Goal: Information Seeking & Learning: Compare options

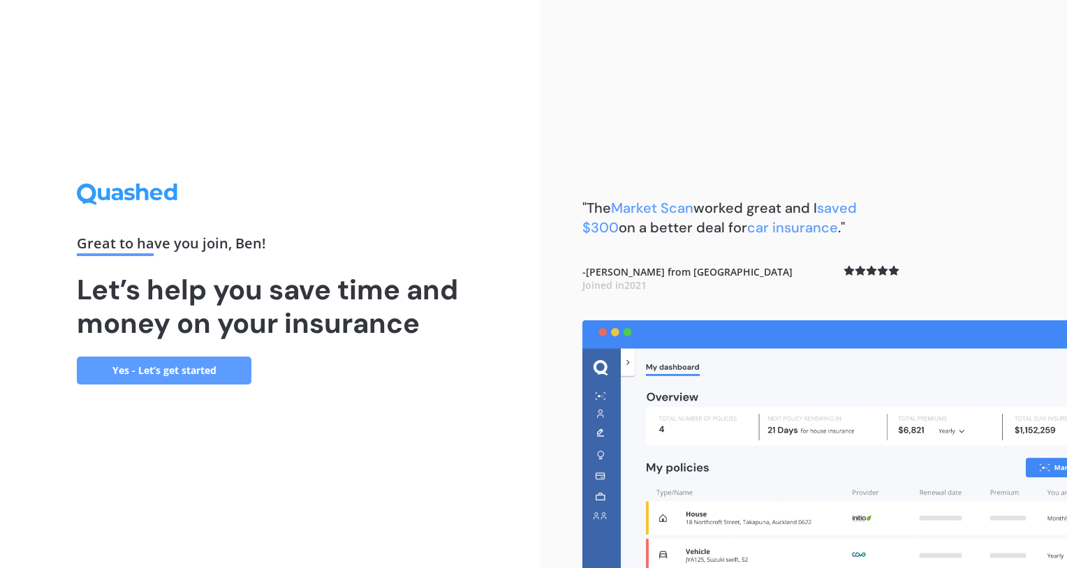
click at [176, 373] on link "Yes - Let’s get started" at bounding box center [164, 371] width 175 height 28
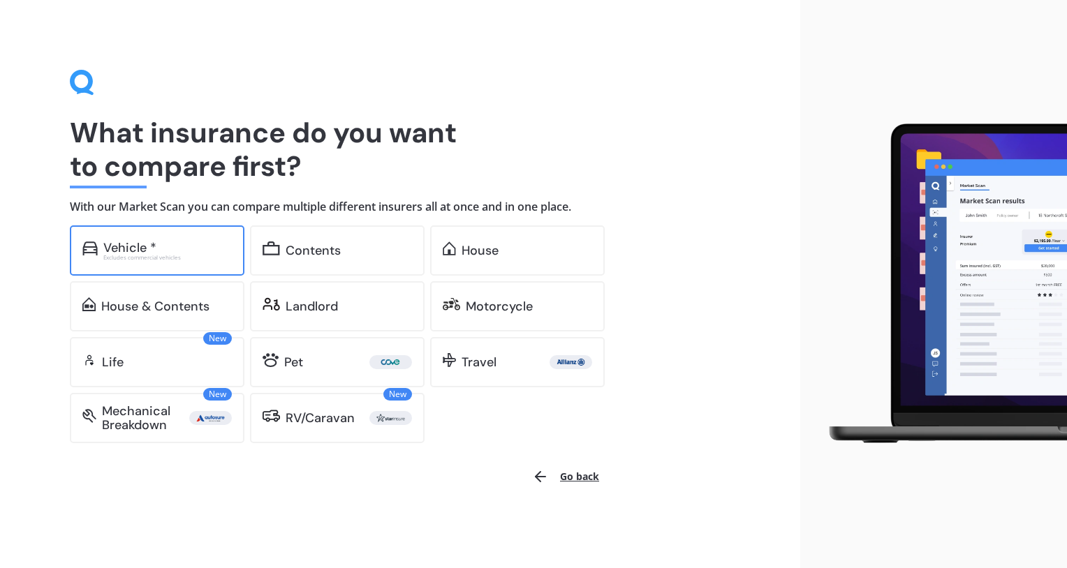
click at [145, 255] on div "Excludes commercial vehicles" at bounding box center [167, 258] width 128 height 6
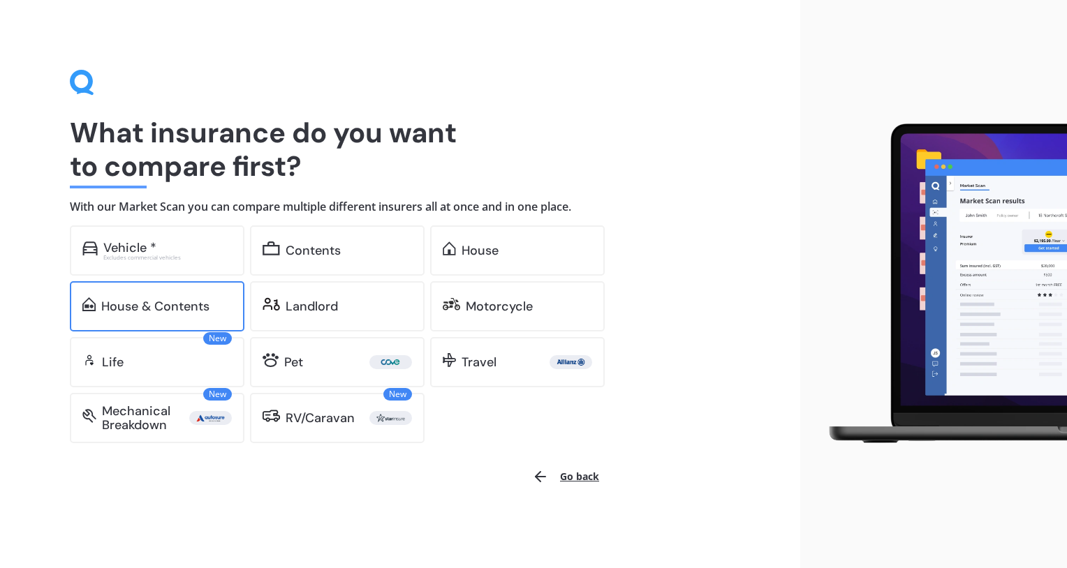
click at [137, 312] on div "House & Contents" at bounding box center [155, 306] width 108 height 14
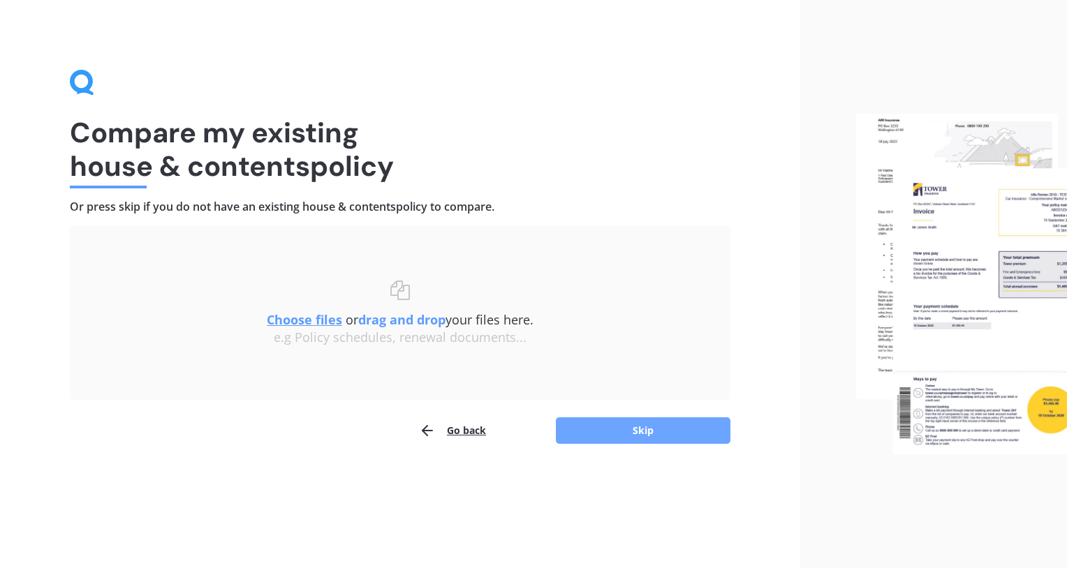
click at [635, 426] on button "Skip" at bounding box center [643, 430] width 175 height 27
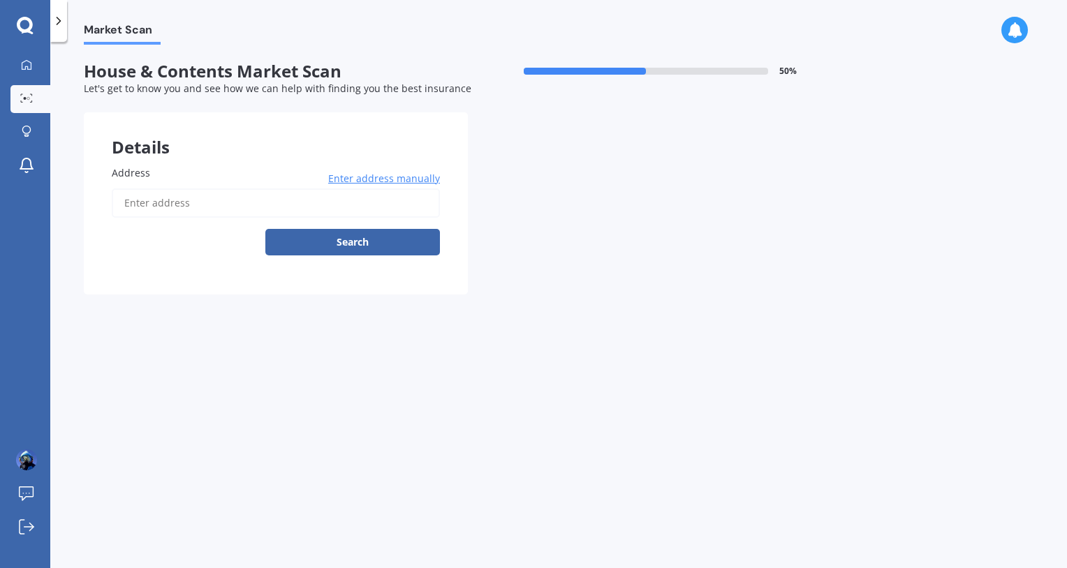
click at [184, 204] on input "Address" at bounding box center [276, 202] width 328 height 29
type input "[STREET_ADDRESS][PERSON_NAME]"
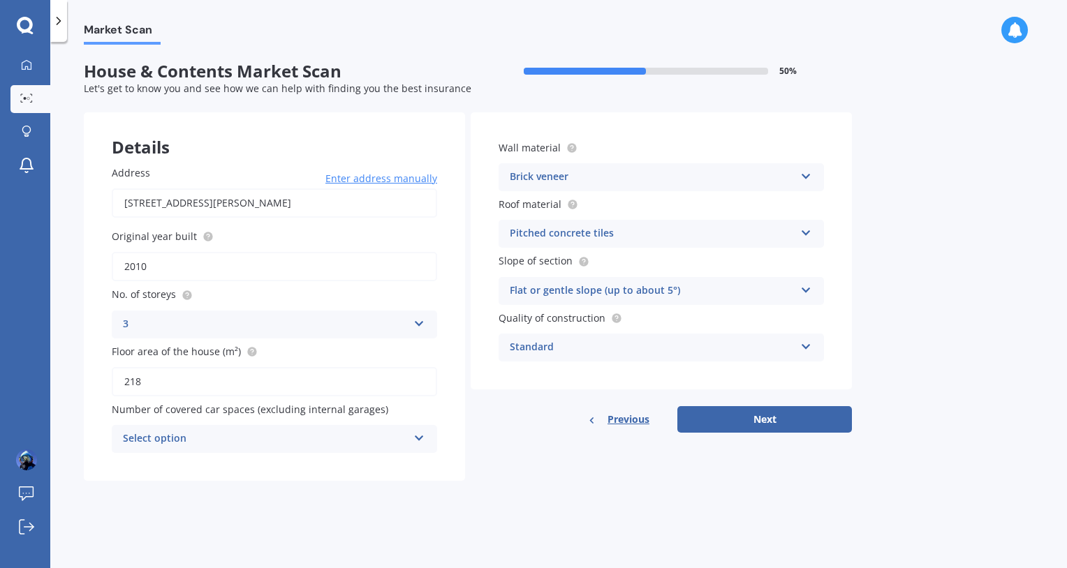
click at [596, 480] on form "House & Contents Market Scan 50 % Let's get to know you and see how we can help…" at bounding box center [468, 276] width 768 height 431
click at [519, 489] on form "House & Contents Market Scan 50 % Let's get to know you and see how we can help…" at bounding box center [468, 276] width 768 height 431
drag, startPoint x: 149, startPoint y: 265, endPoint x: 142, endPoint y: 265, distance: 7.7
click at [142, 265] on input "2010" at bounding box center [274, 266] width 325 height 29
click at [559, 471] on div "Details Address [STREET_ADDRESS][PERSON_NAME] Enter address manually Search Ori…" at bounding box center [468, 296] width 768 height 369
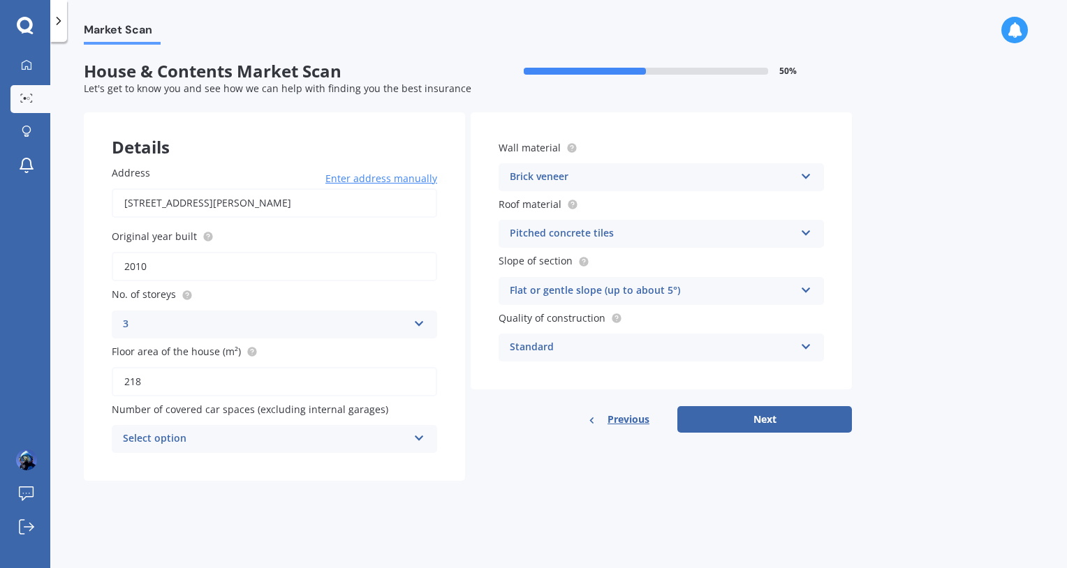
click at [909, 429] on div "Market Scan House & Contents Market Scan 50 % Let's get to know you and see how…" at bounding box center [558, 308] width 1016 height 526
click at [221, 441] on div "Select option" at bounding box center [265, 439] width 285 height 17
click at [209, 515] on div "Market Scan House & Contents Market Scan 50 % Let's get to know you and see how…" at bounding box center [558, 308] width 1016 height 526
click at [526, 488] on form "House & Contents Market Scan 50 % Let's get to know you and see how we can help…" at bounding box center [468, 276] width 768 height 431
click at [782, 417] on button "Next" at bounding box center [764, 419] width 175 height 27
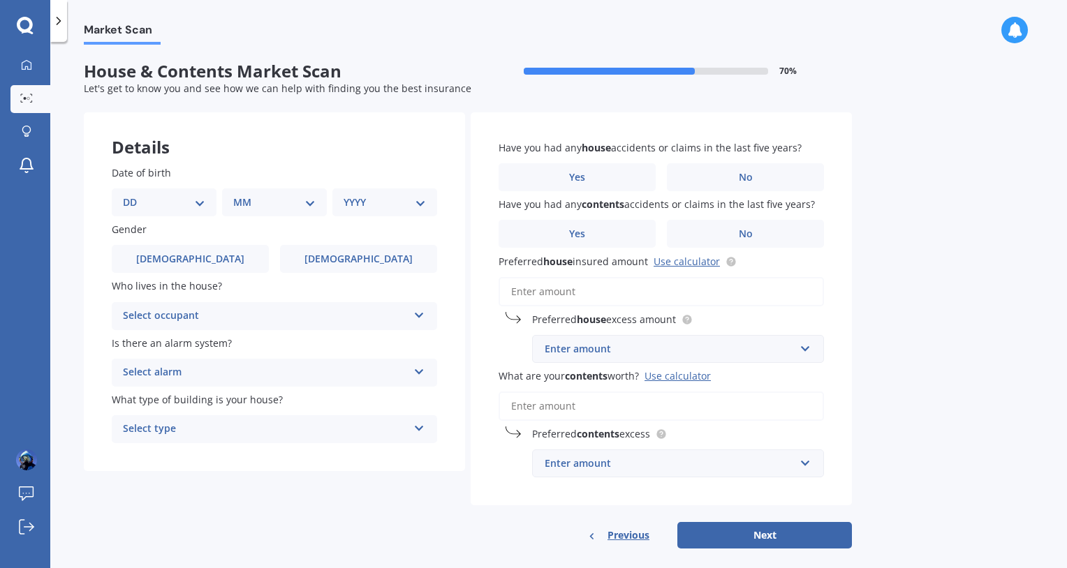
click at [183, 198] on select "DD 01 02 03 04 05 06 07 08 09 10 11 12 13 14 15 16 17 18 19 20 21 22 23 24 25 2…" at bounding box center [164, 202] width 82 height 15
select select "18"
click at [134, 195] on select "DD 01 02 03 04 05 06 07 08 09 10 11 12 13 14 15 16 17 18 19 20 21 22 23 24 25 2…" at bounding box center [164, 202] width 82 height 15
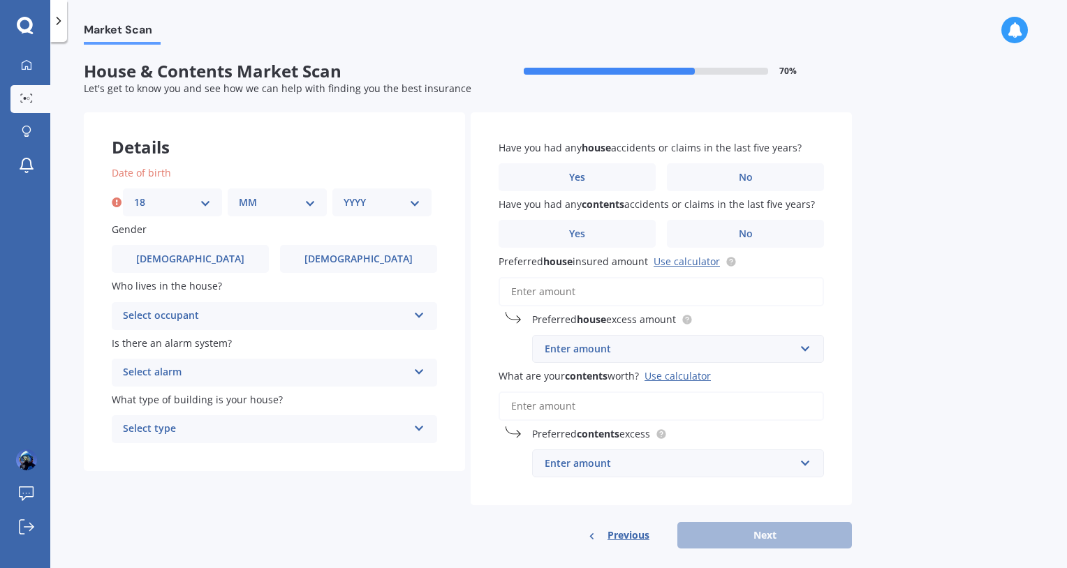
click at [259, 196] on select "MM 01 02 03 04 05 06 07 08 09 10 11 12" at bounding box center [277, 202] width 77 height 15
select select "11"
click at [239, 195] on select "MM 01 02 03 04 05 06 07 08 09 10 11 12" at bounding box center [277, 202] width 77 height 15
click at [388, 195] on select "YYYY 2009 2008 2007 2006 2005 2004 2003 2002 2001 2000 1999 1998 1997 1996 1995…" at bounding box center [381, 202] width 77 height 15
select select "1981"
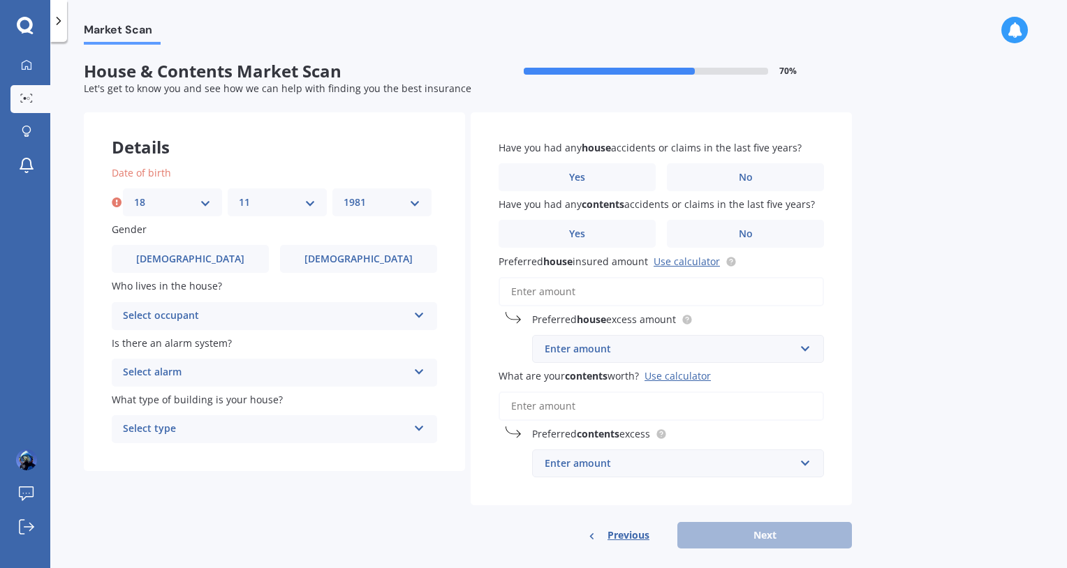
click at [343, 195] on select "YYYY 2009 2008 2007 2006 2005 2004 2003 2002 2001 2000 1999 1998 1997 1996 1995…" at bounding box center [381, 202] width 77 height 15
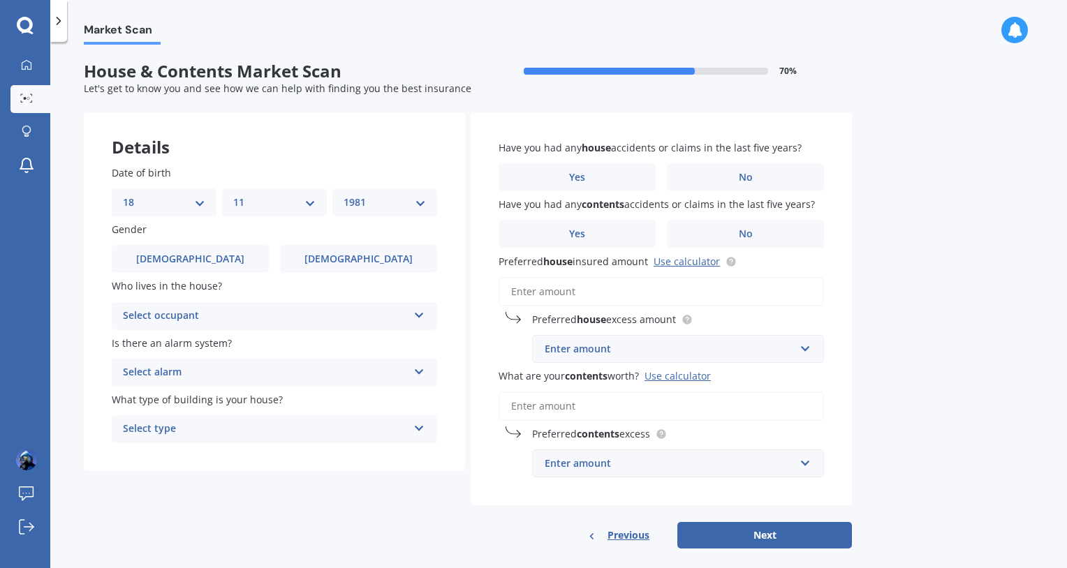
drag, startPoint x: 235, startPoint y: 506, endPoint x: 230, endPoint y: 498, distance: 9.4
click at [230, 498] on div "Details Date of birth DD 01 02 03 04 05 06 07 08 09 10 11 12 13 14 15 16 17 18 …" at bounding box center [468, 330] width 768 height 437
click at [212, 259] on label "[DEMOGRAPHIC_DATA]" at bounding box center [190, 259] width 157 height 28
click at [0, 0] on input "[DEMOGRAPHIC_DATA]" at bounding box center [0, 0] width 0 height 0
click at [209, 318] on div "Select occupant" at bounding box center [265, 316] width 285 height 17
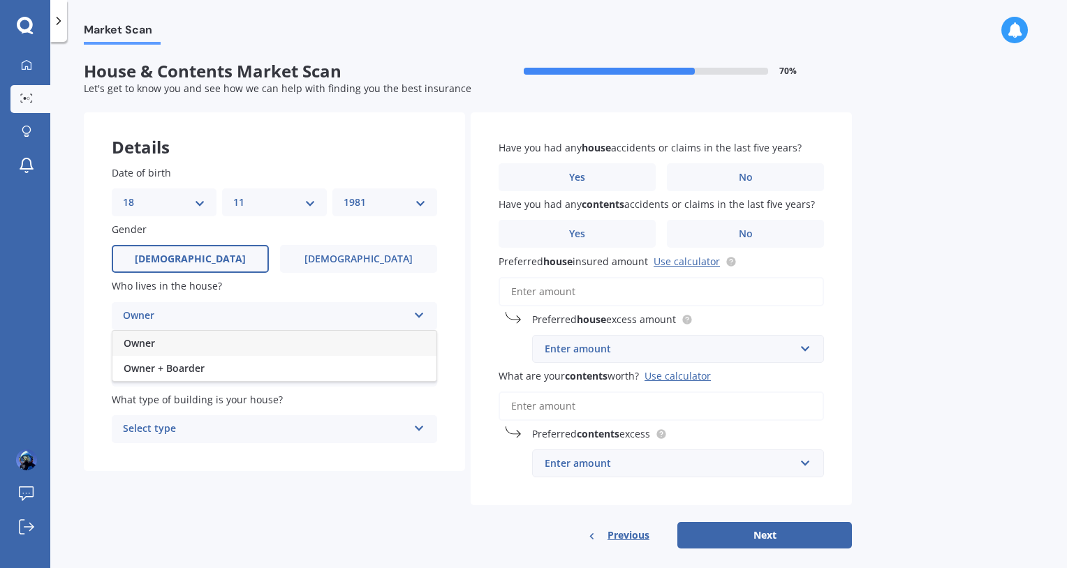
click at [182, 341] on div "Owner" at bounding box center [274, 343] width 324 height 25
click at [189, 377] on div "Select alarm" at bounding box center [265, 372] width 285 height 17
click at [225, 405] on div "Yes, monitored" at bounding box center [274, 399] width 324 height 25
click at [219, 430] on div "Select type" at bounding box center [265, 429] width 285 height 17
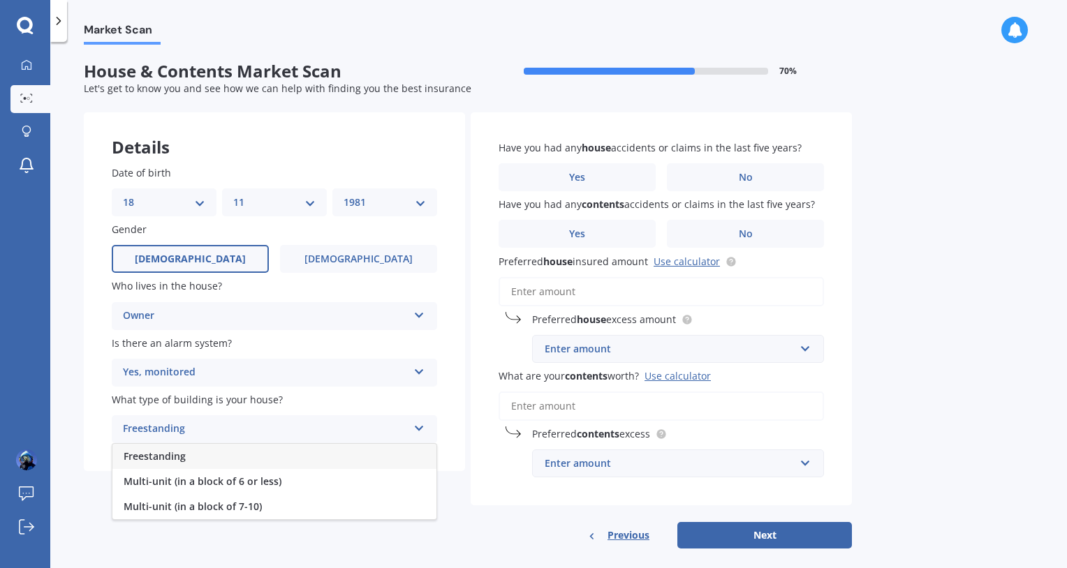
click at [209, 456] on div "Freestanding" at bounding box center [274, 456] width 324 height 25
click at [370, 526] on div "Details Date of birth DD 01 02 03 04 05 06 07 08 09 10 11 12 13 14 15 16 17 18 …" at bounding box center [468, 330] width 768 height 437
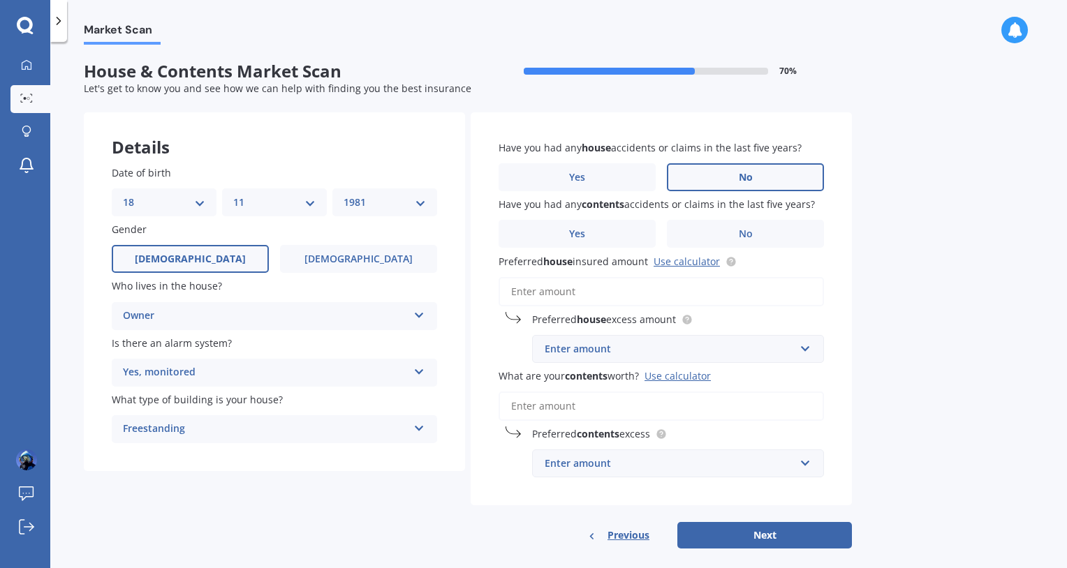
click at [778, 176] on label "No" at bounding box center [745, 177] width 157 height 28
click at [0, 0] on input "No" at bounding box center [0, 0] width 0 height 0
click at [618, 230] on label "Yes" at bounding box center [576, 234] width 157 height 28
click at [0, 0] on input "Yes" at bounding box center [0, 0] width 0 height 0
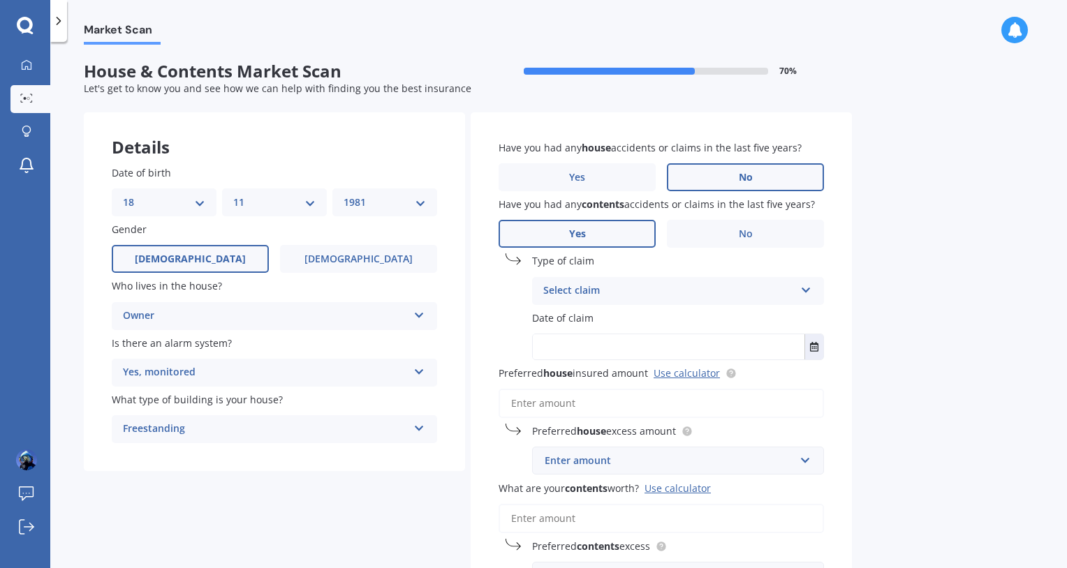
click at [619, 291] on div "Select claim" at bounding box center [668, 291] width 251 height 17
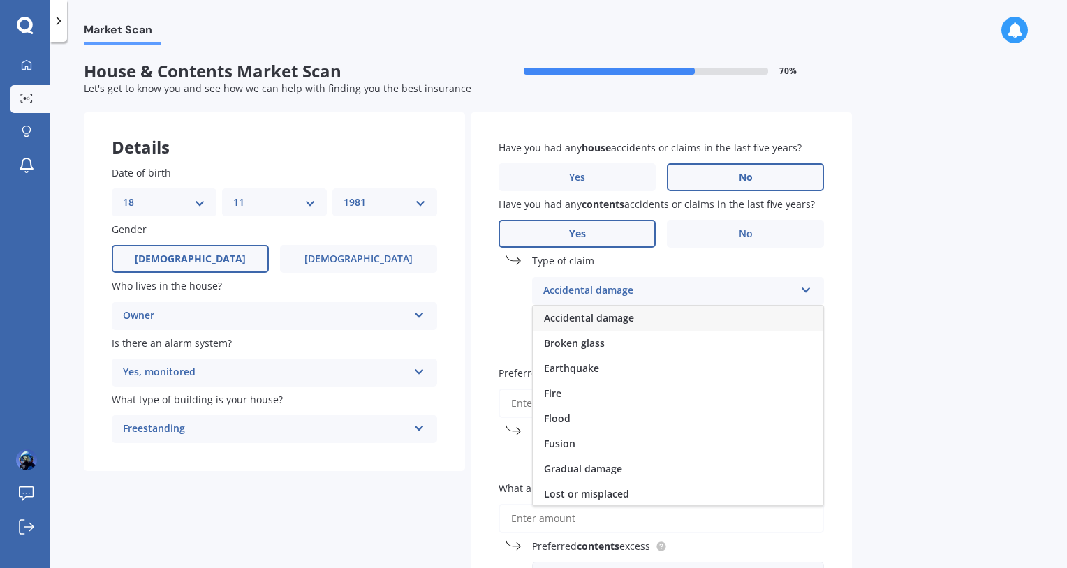
click at [619, 291] on div "Accidental damage" at bounding box center [668, 291] width 251 height 17
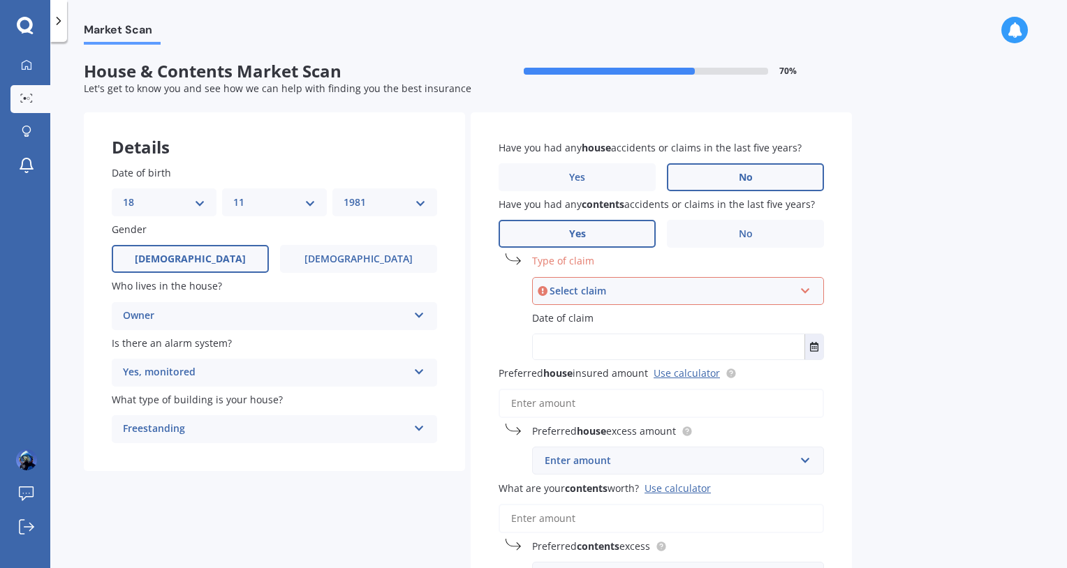
click at [619, 290] on div "Select claim" at bounding box center [671, 290] width 244 height 15
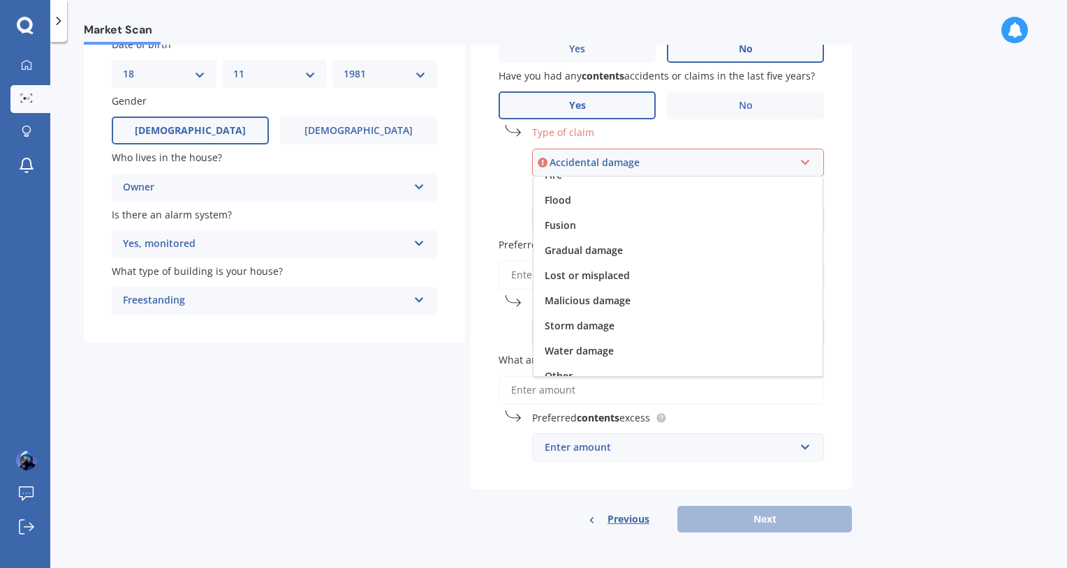
scroll to position [101, 0]
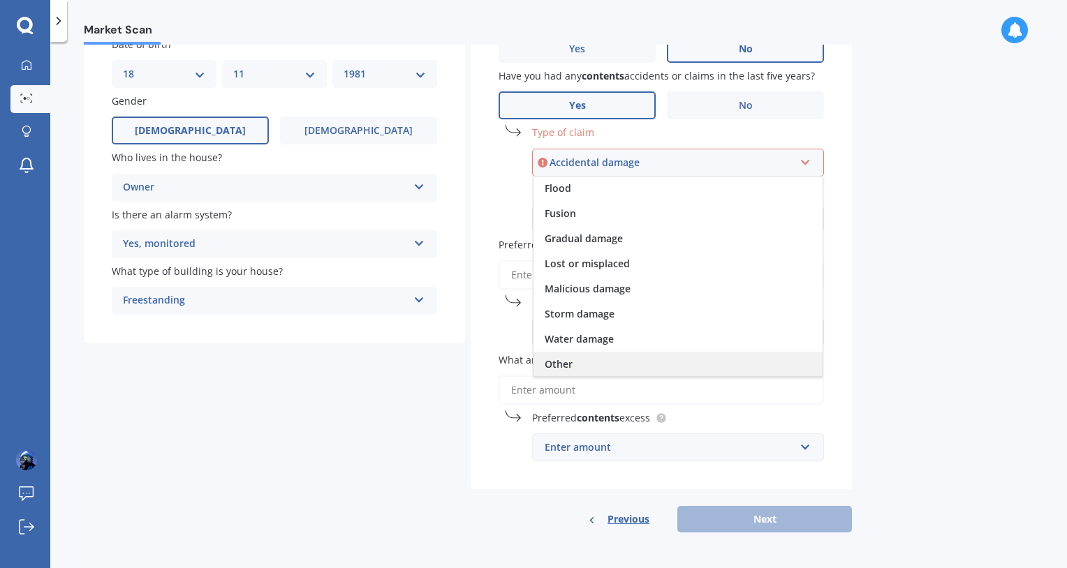
click at [590, 366] on div "Other" at bounding box center [677, 364] width 289 height 25
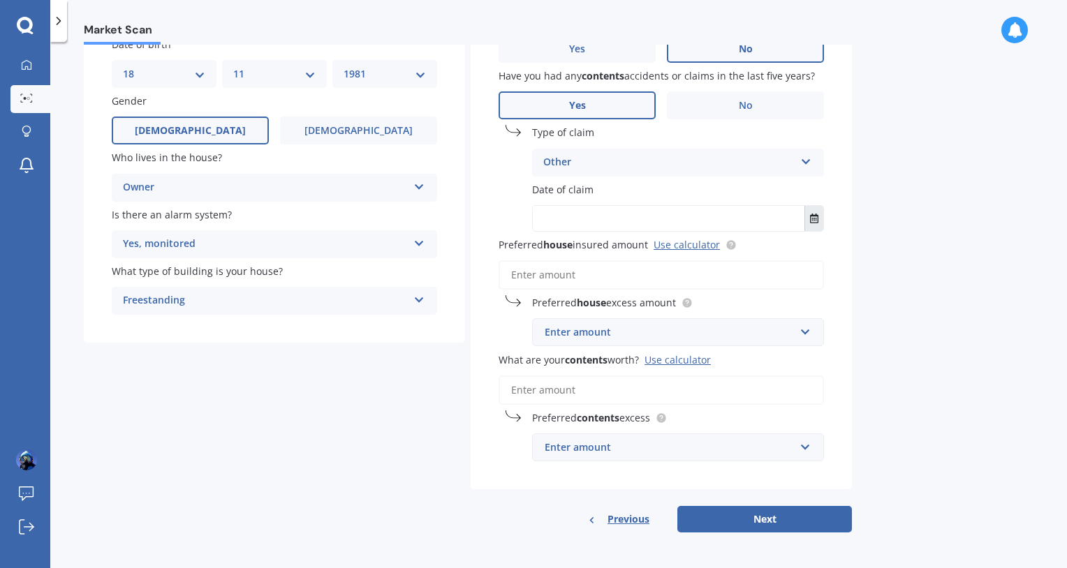
click at [814, 223] on button "Select date" at bounding box center [813, 218] width 19 height 25
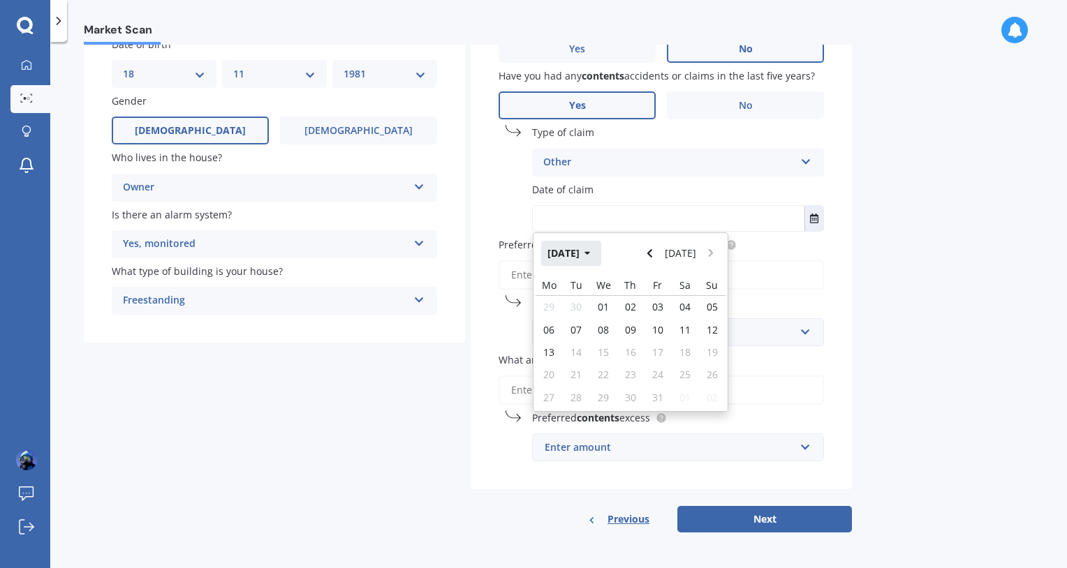
click at [587, 249] on button "[DATE]" at bounding box center [571, 253] width 60 height 25
click at [572, 254] on button "2025" at bounding box center [566, 253] width 50 height 25
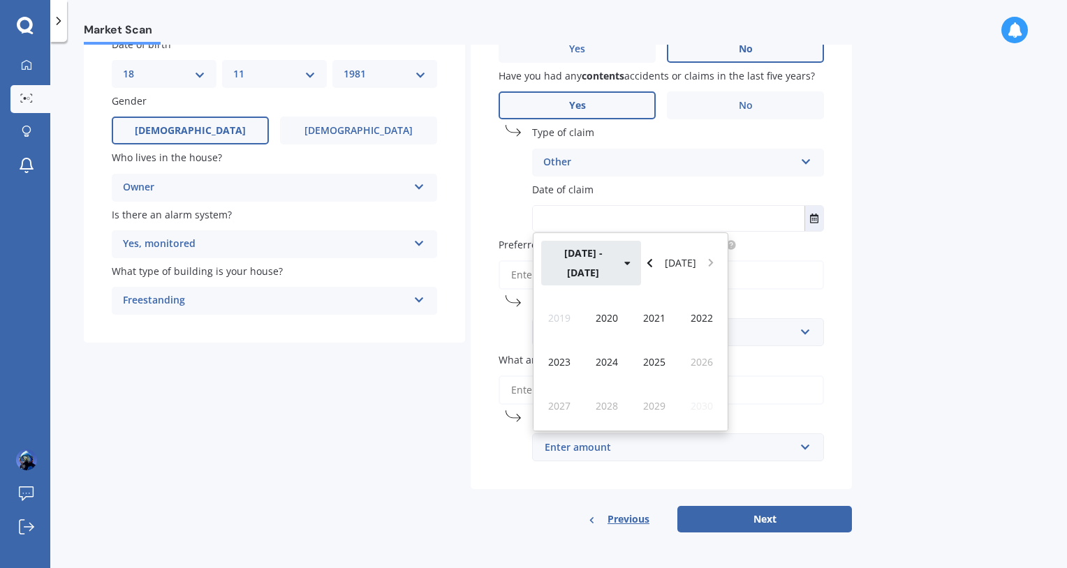
click at [600, 253] on button "[DATE] - [DATE]" at bounding box center [591, 263] width 100 height 45
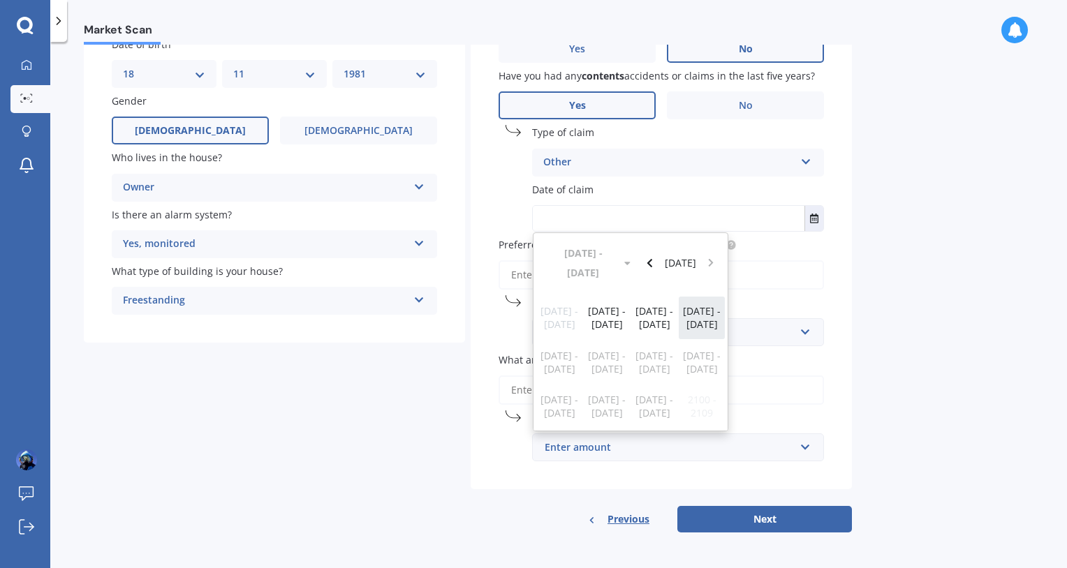
click at [700, 304] on span "[DATE] - [DATE]" at bounding box center [702, 317] width 38 height 27
click at [556, 355] on span "2023" at bounding box center [559, 361] width 22 height 13
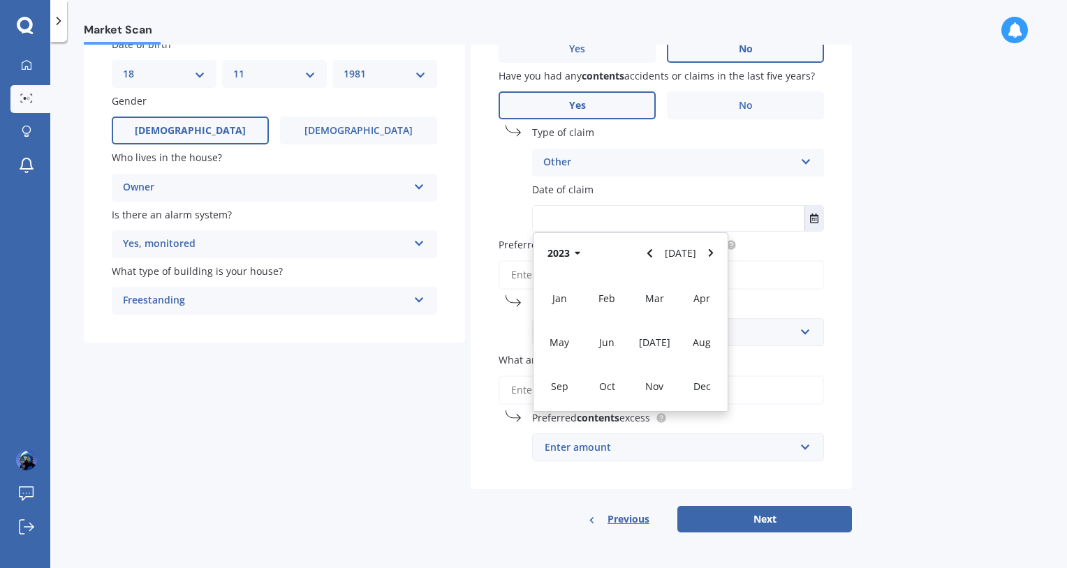
click at [332, 431] on div "Details Date of birth DD 01 02 03 04 05 06 07 08 09 10 11 12 13 14 15 16 17 18 …" at bounding box center [468, 258] width 768 height 549
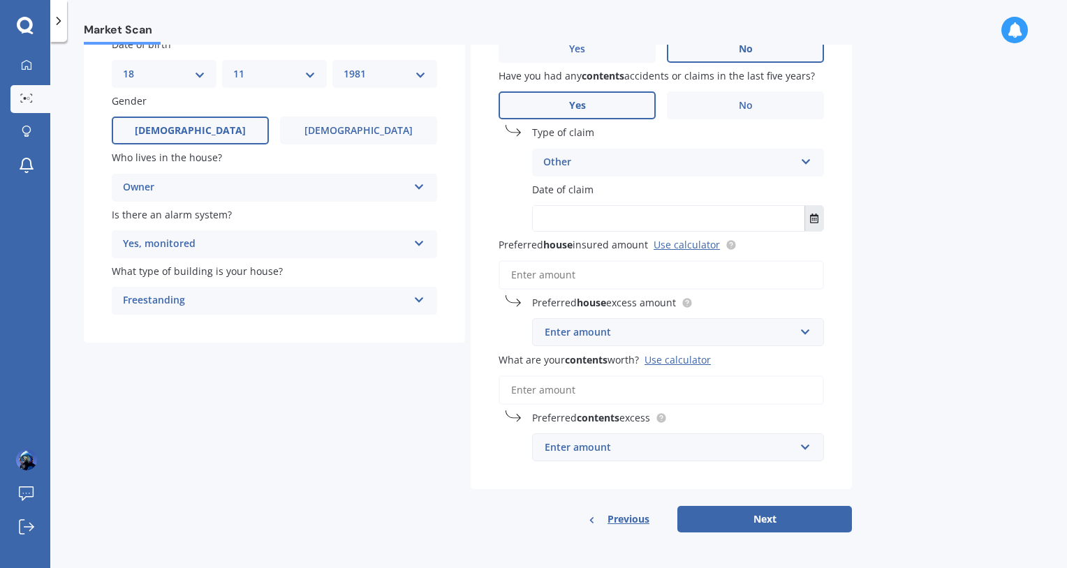
click at [814, 219] on icon "Select date" at bounding box center [814, 219] width 8 height 10
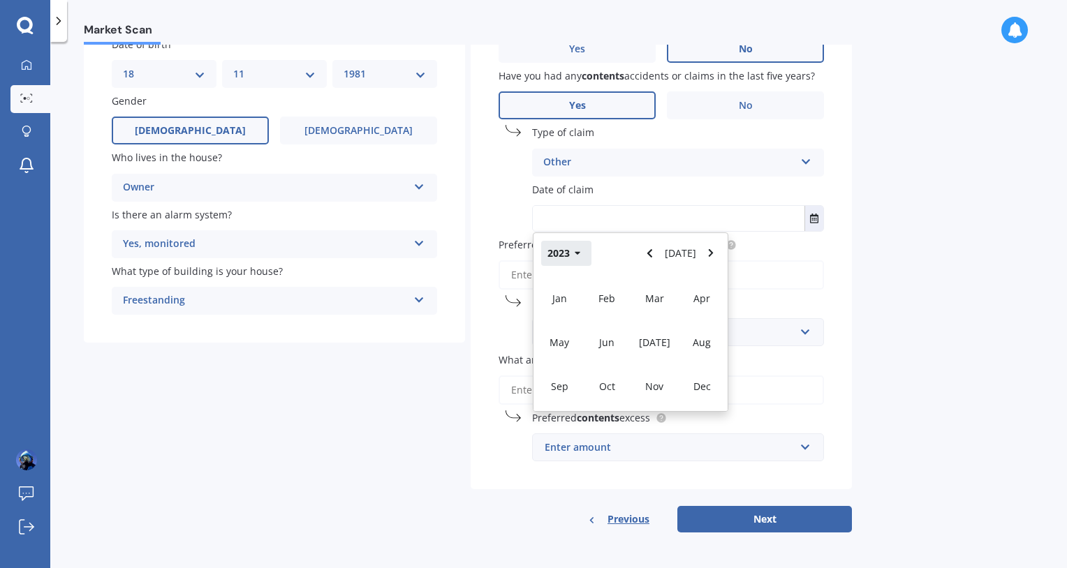
click at [572, 253] on button "2023" at bounding box center [566, 253] width 50 height 25
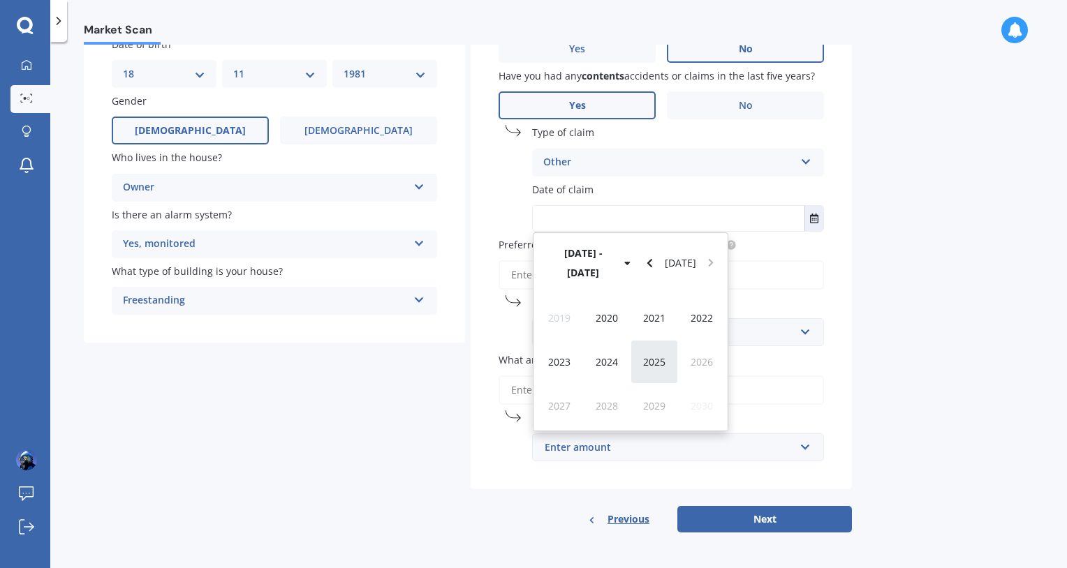
click at [653, 355] on span "2025" at bounding box center [654, 361] width 22 height 13
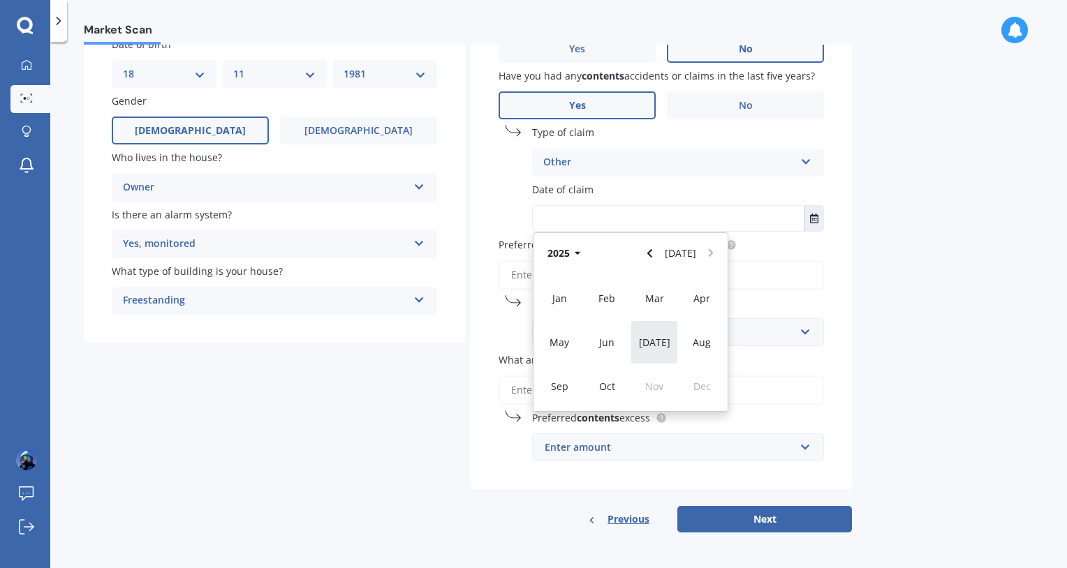
click at [647, 343] on div "[DATE]" at bounding box center [653, 342] width 47 height 44
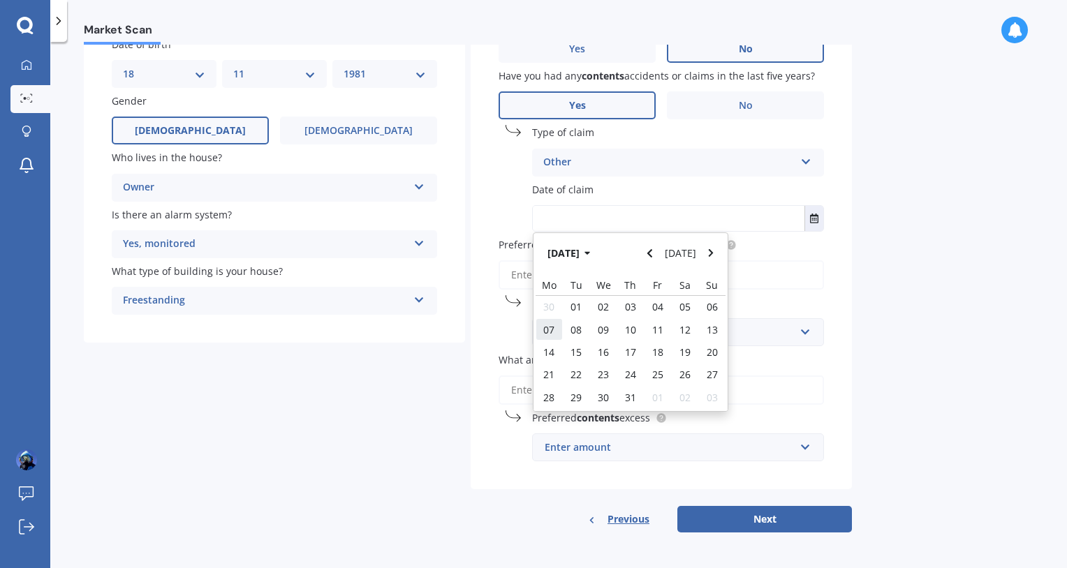
click at [551, 330] on span "07" at bounding box center [548, 329] width 11 height 13
type input "[DATE]"
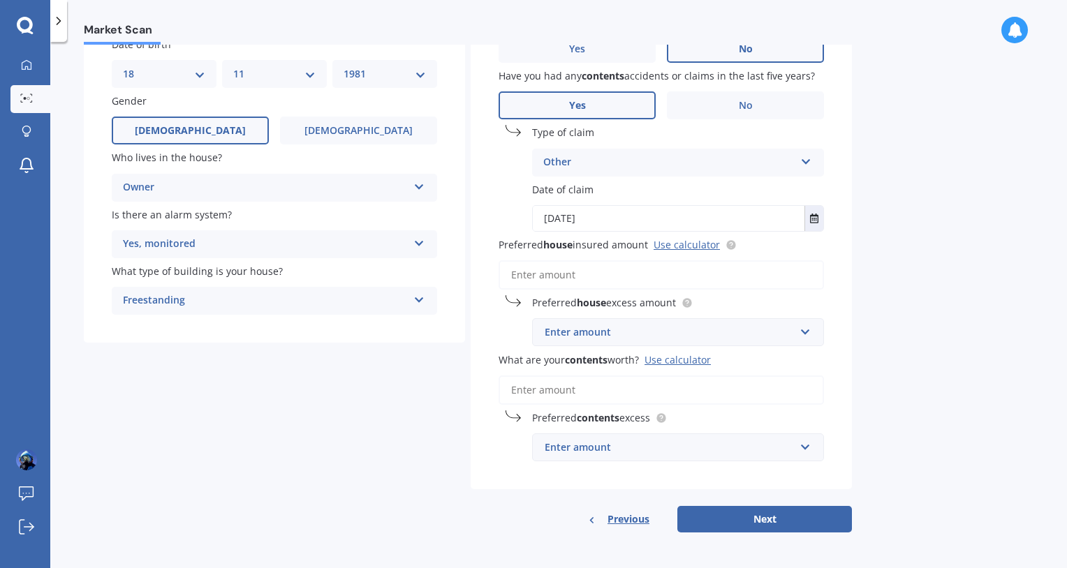
click at [962, 268] on div "Market Scan House & Contents Market Scan 70 % Let's get to know you and see how…" at bounding box center [558, 308] width 1016 height 526
click at [912, 276] on div "Market Scan House & Contents Market Scan 70 % Let's get to know you and see how…" at bounding box center [558, 308] width 1016 height 526
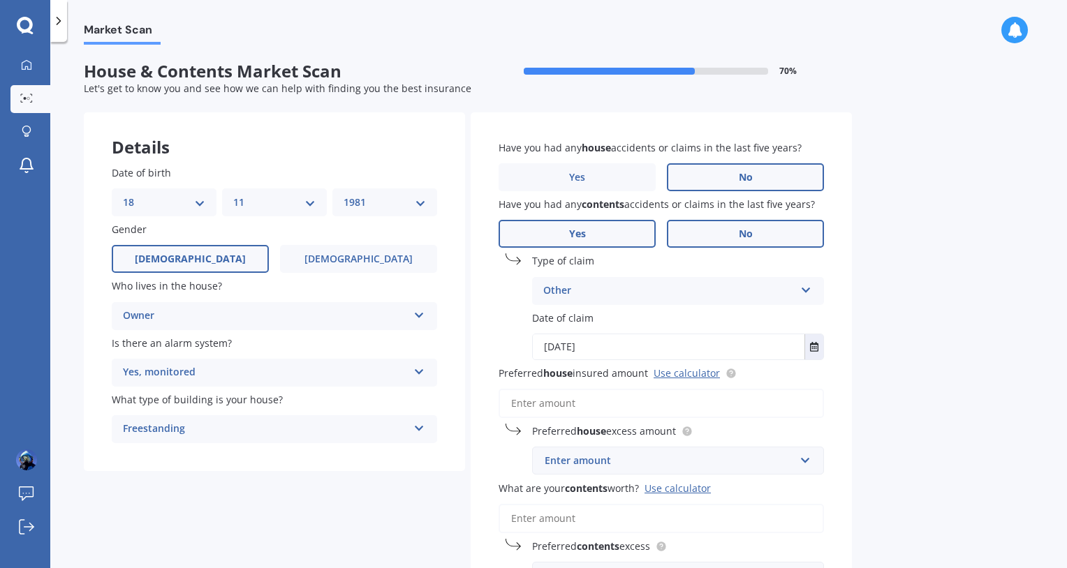
click at [757, 237] on label "No" at bounding box center [745, 234] width 157 height 28
click at [0, 0] on input "No" at bounding box center [0, 0] width 0 height 0
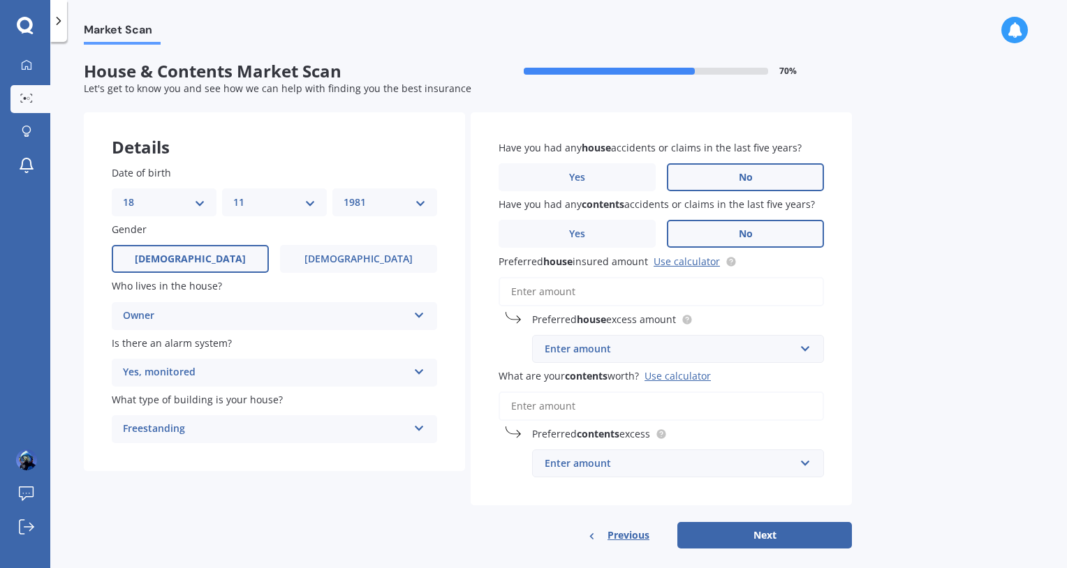
scroll to position [16, 0]
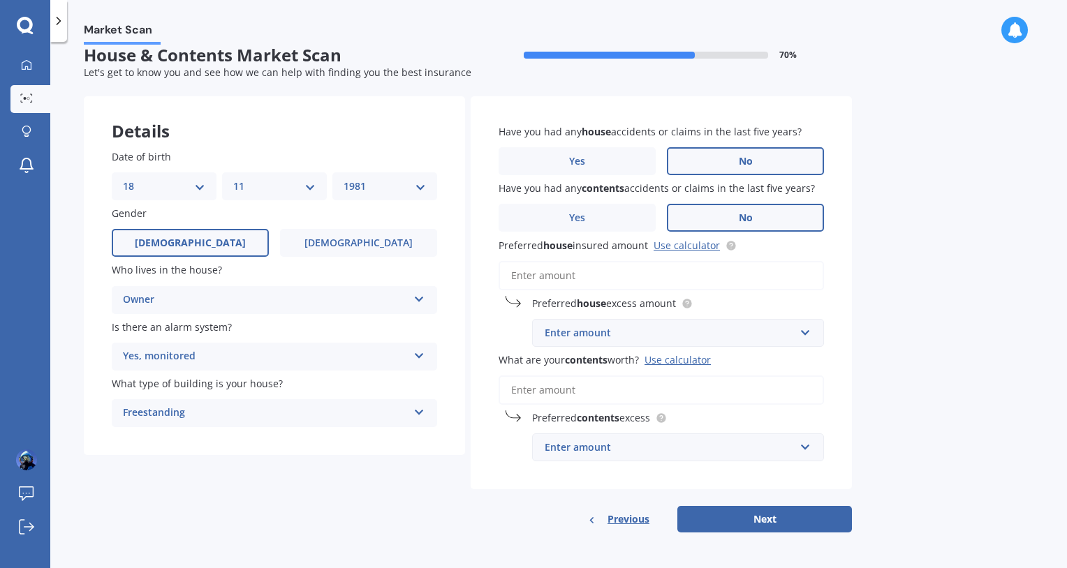
click at [626, 333] on div "Enter amount" at bounding box center [670, 332] width 250 height 15
click at [626, 333] on input "text" at bounding box center [672, 333] width 279 height 27
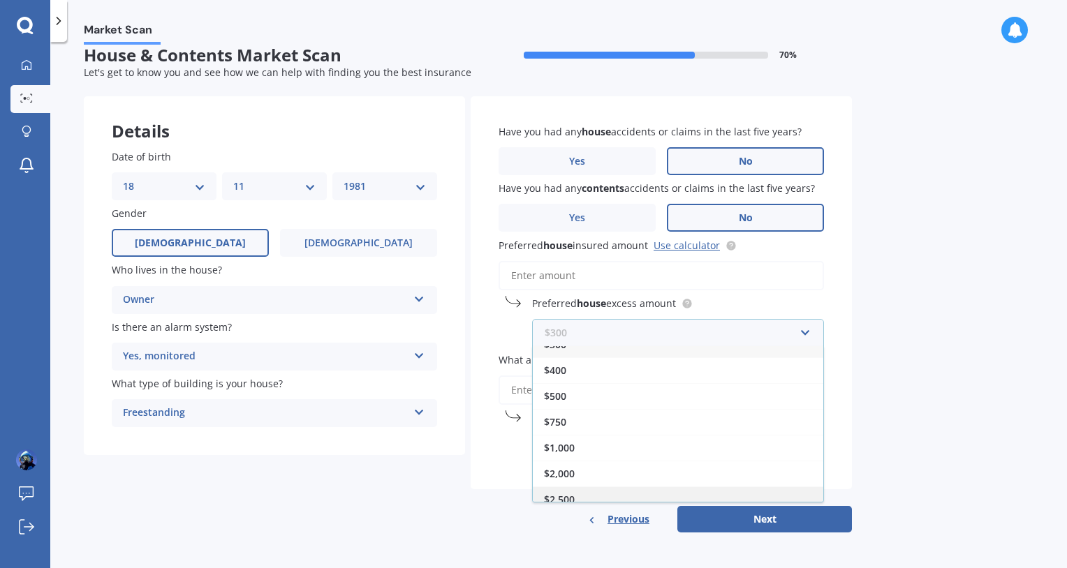
scroll to position [23, 0]
click at [587, 489] on div "$2,500" at bounding box center [678, 491] width 290 height 26
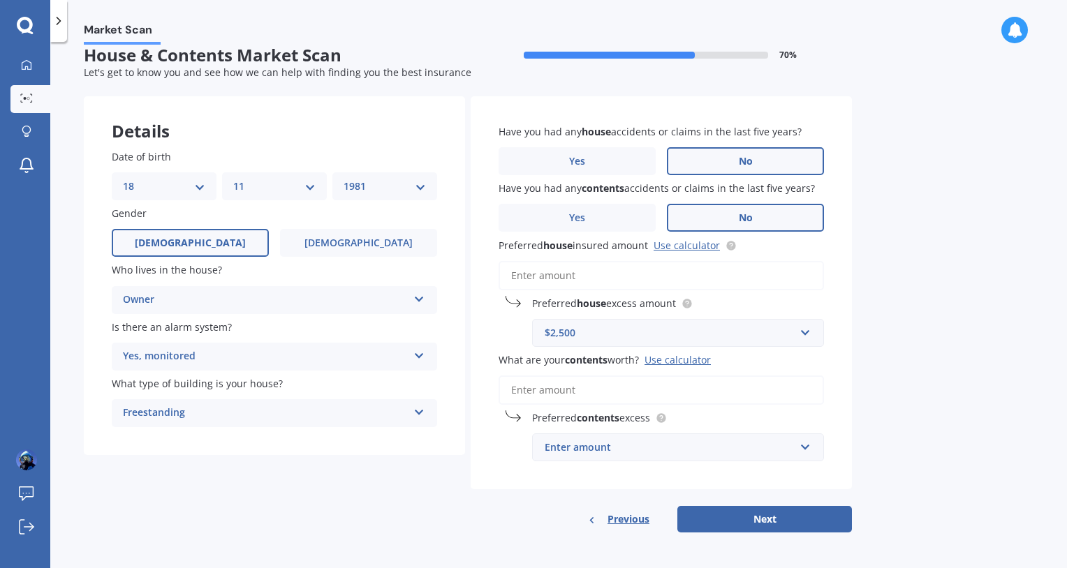
click at [653, 450] on div "Enter amount" at bounding box center [670, 447] width 250 height 15
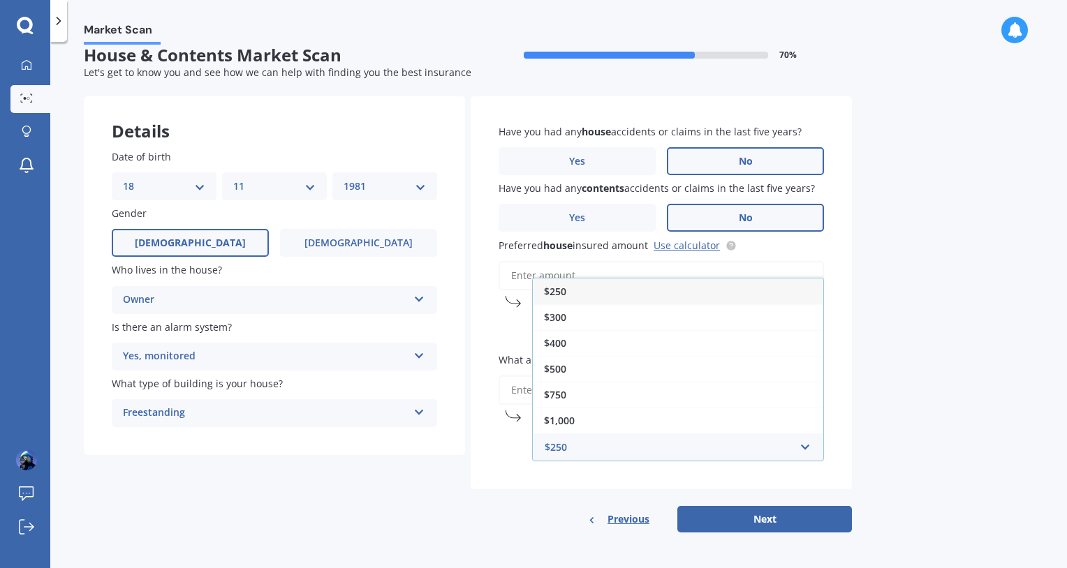
click at [586, 288] on div "$250" at bounding box center [678, 292] width 290 height 26
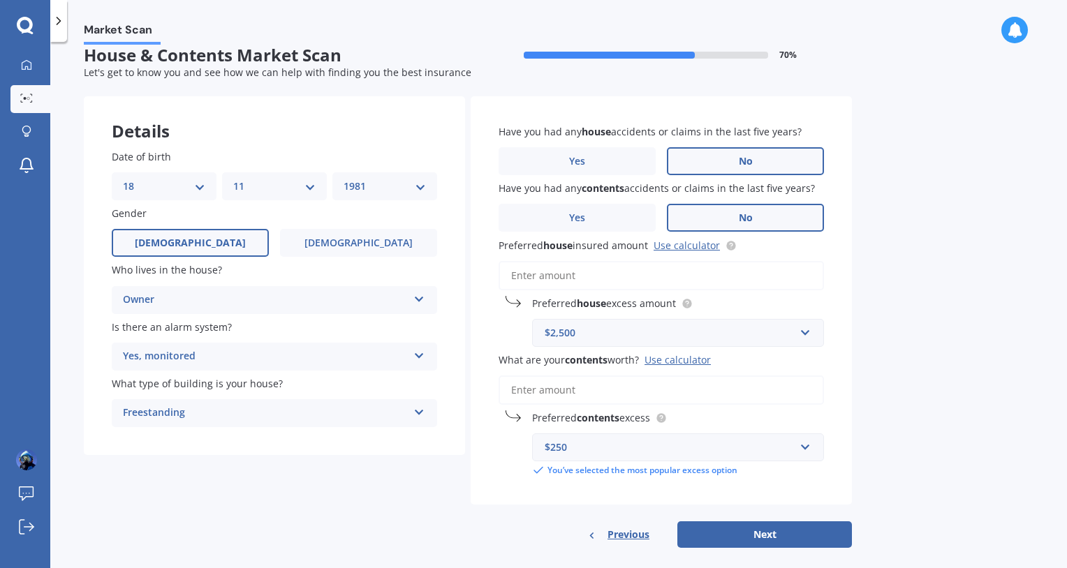
click at [505, 519] on div "Have you had any house accidents or claims in the last five years? Yes No Have …" at bounding box center [661, 322] width 381 height 452
click at [593, 394] on input "What are your contents worth? Use calculator" at bounding box center [660, 390] width 325 height 29
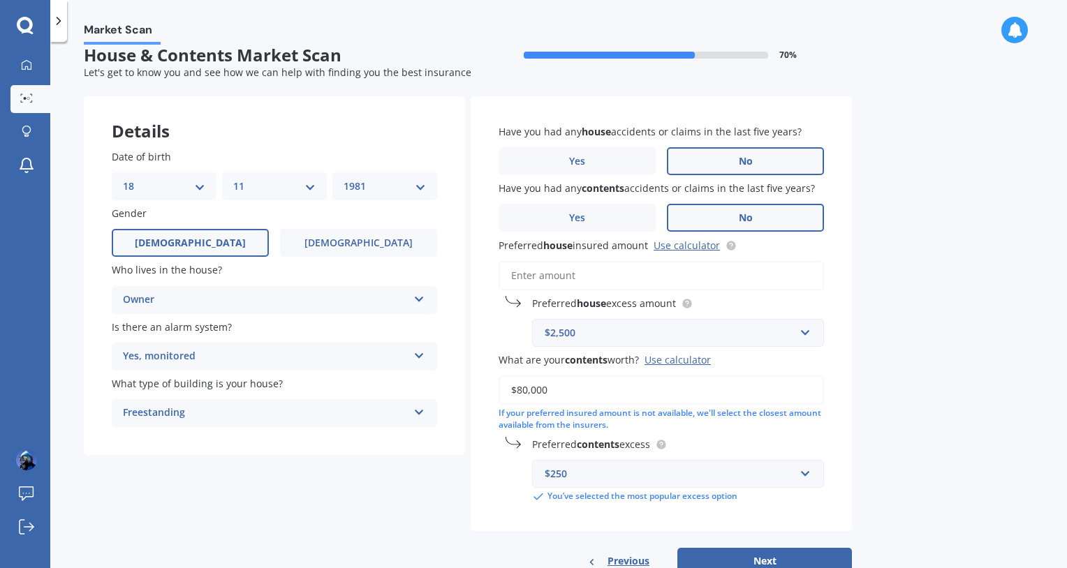
type input "$80,000"
click at [917, 361] on div "Market Scan House & Contents Market Scan 70 % Let's get to know you and see how…" at bounding box center [558, 308] width 1016 height 526
drag, startPoint x: 980, startPoint y: 265, endPoint x: 970, endPoint y: 263, distance: 10.7
click at [980, 265] on div "Market Scan House & Contents Market Scan 70 % Let's get to know you and see how…" at bounding box center [558, 308] width 1016 height 526
click at [577, 279] on input "Preferred house insured amount Use calculator" at bounding box center [660, 275] width 325 height 29
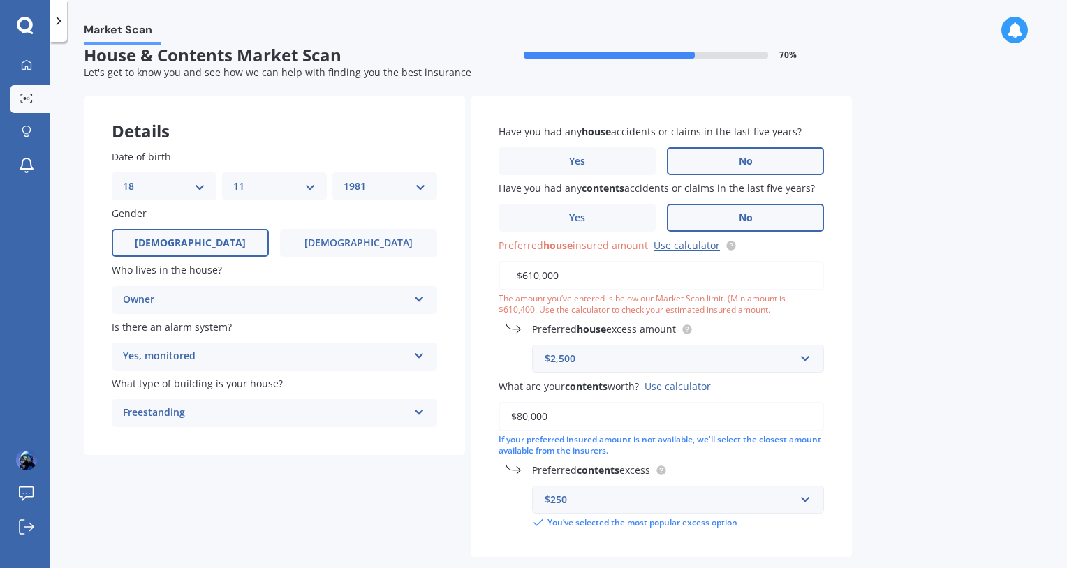
click at [910, 286] on div "Market Scan House & Contents Market Scan 70 % Let's get to know you and see how…" at bounding box center [558, 308] width 1016 height 526
click at [930, 281] on div "Market Scan House & Contents Market Scan 70 % Let's get to know you and see how…" at bounding box center [558, 308] width 1016 height 526
click at [930, 280] on div "Market Scan House & Contents Market Scan 70 % Let's get to know you and see how…" at bounding box center [558, 308] width 1016 height 526
click at [542, 274] on input "$610,000" at bounding box center [660, 275] width 325 height 29
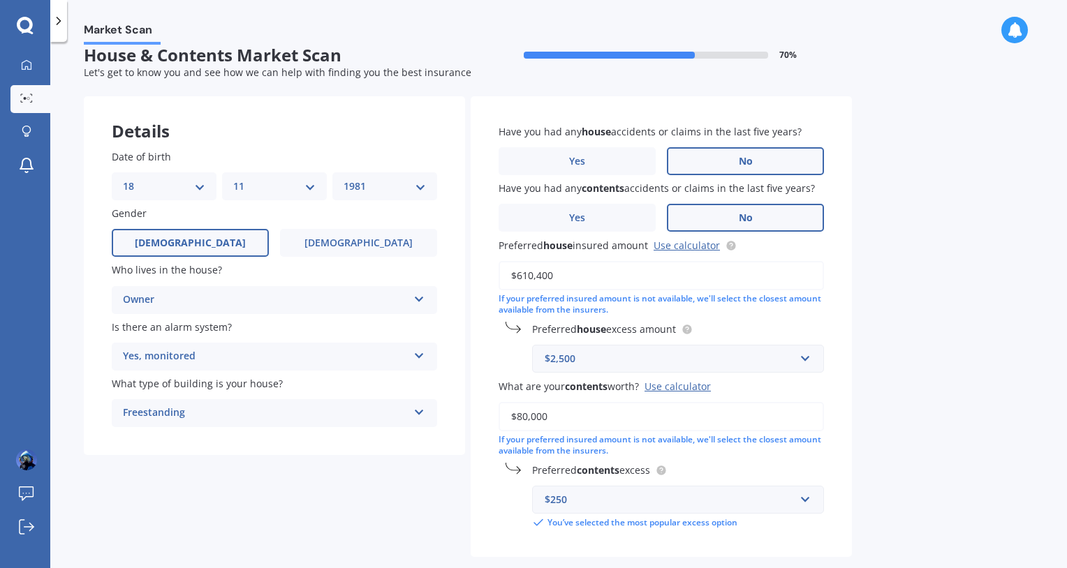
type input "$610,400"
click at [952, 297] on div "Market Scan House & Contents Market Scan 70 % Let's get to know you and see how…" at bounding box center [558, 308] width 1016 height 526
click at [522, 274] on input "$610,400" at bounding box center [660, 275] width 325 height 29
click at [955, 293] on div "Market Scan House & Contents Market Scan 70 % Let's get to know you and see how…" at bounding box center [558, 308] width 1016 height 526
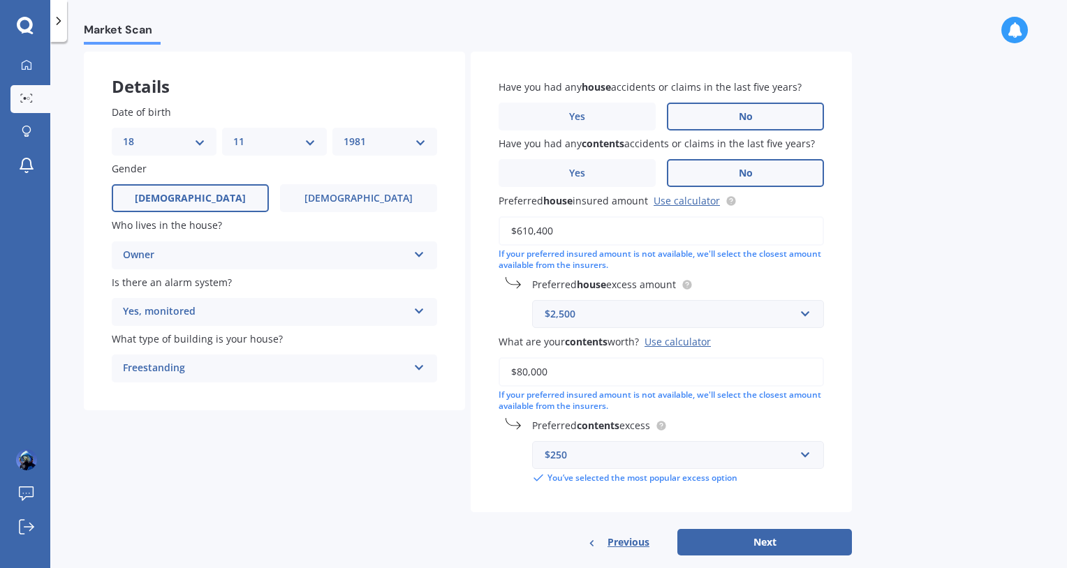
scroll to position [84, 0]
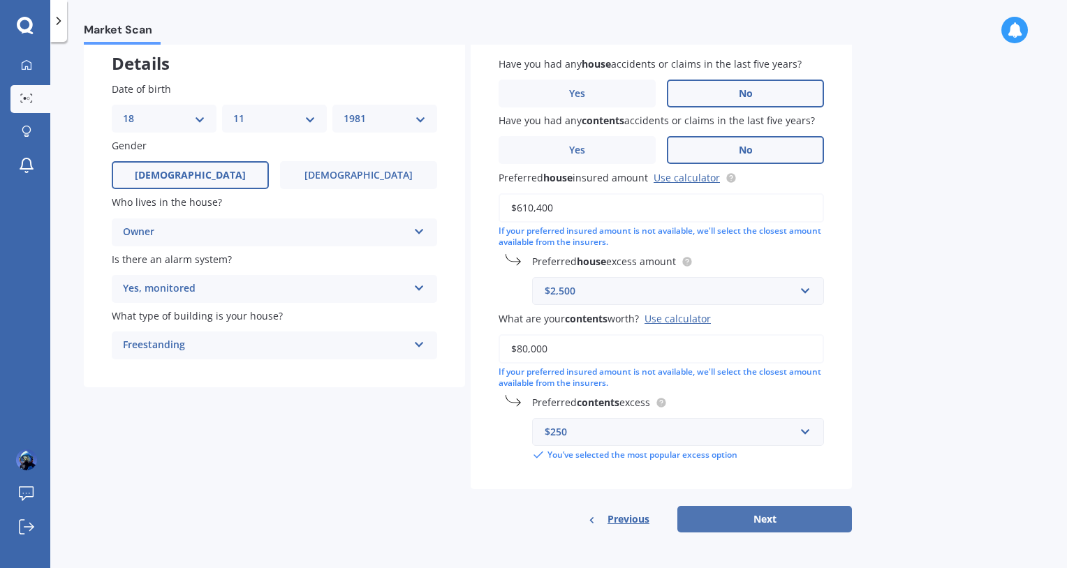
click at [792, 516] on button "Next" at bounding box center [764, 519] width 175 height 27
select select "18"
select select "11"
select select "1981"
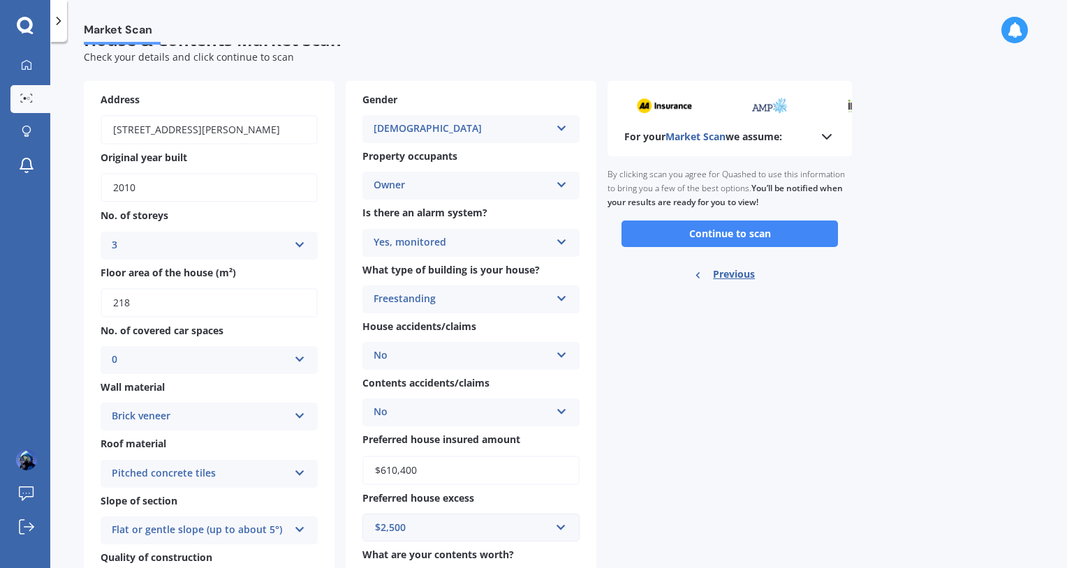
scroll to position [0, 0]
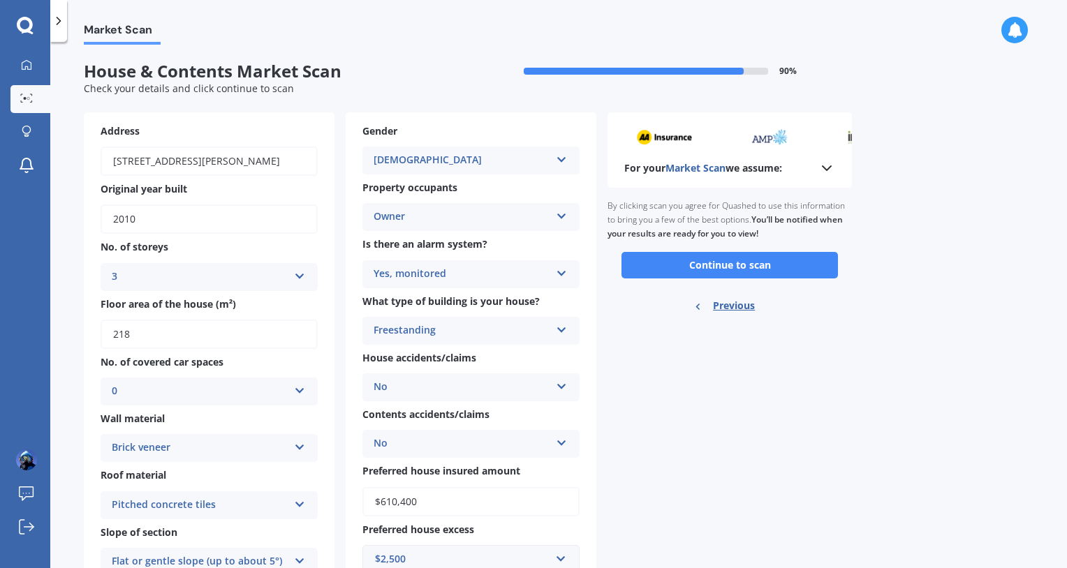
click at [799, 415] on div "For your Market Scan we assume: Ready to go By clicking scan you agree for Quas…" at bounding box center [729, 406] width 244 height 589
click at [778, 265] on button "Continue to scan" at bounding box center [729, 265] width 216 height 27
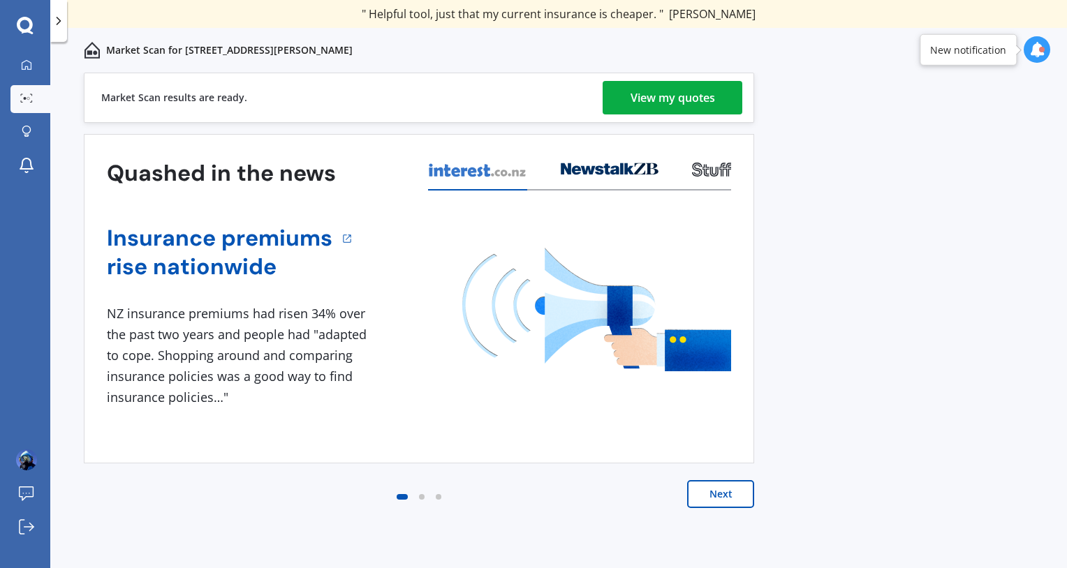
click at [713, 97] on div "View my quotes" at bounding box center [672, 98] width 84 height 34
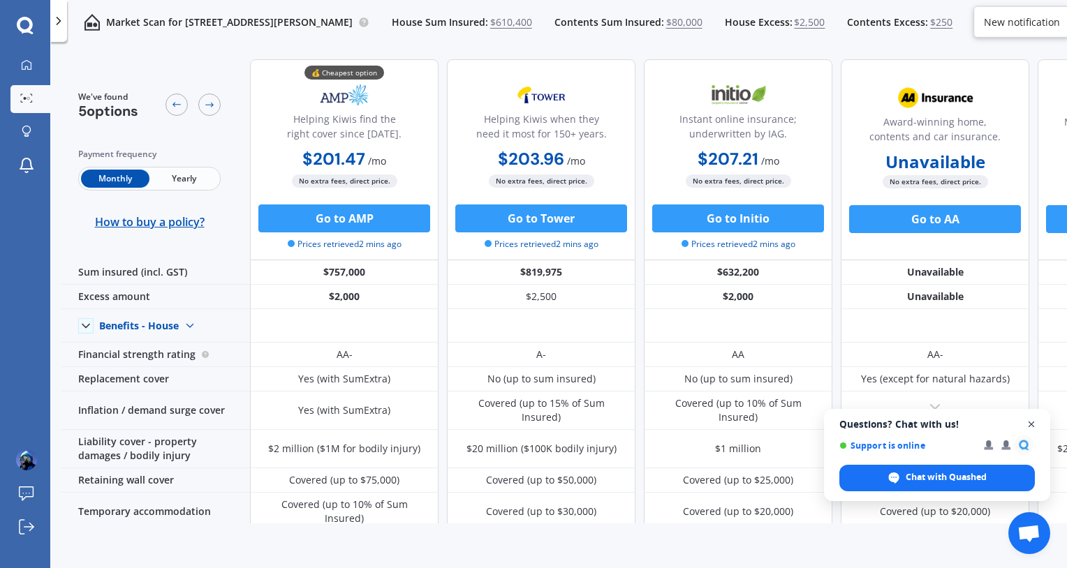
click at [1029, 427] on span "Close chat" at bounding box center [1031, 424] width 17 height 17
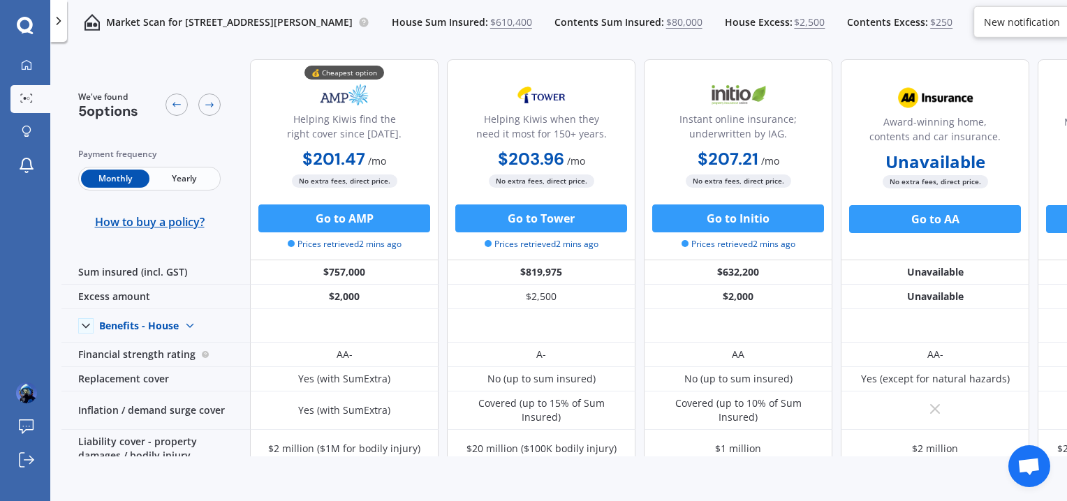
click at [668, 45] on div "Market Scan for [STREET_ADDRESS][GEOGRAPHIC_DATA][PERSON_NAME] Sum Insured: $61…" at bounding box center [558, 274] width 1016 height 459
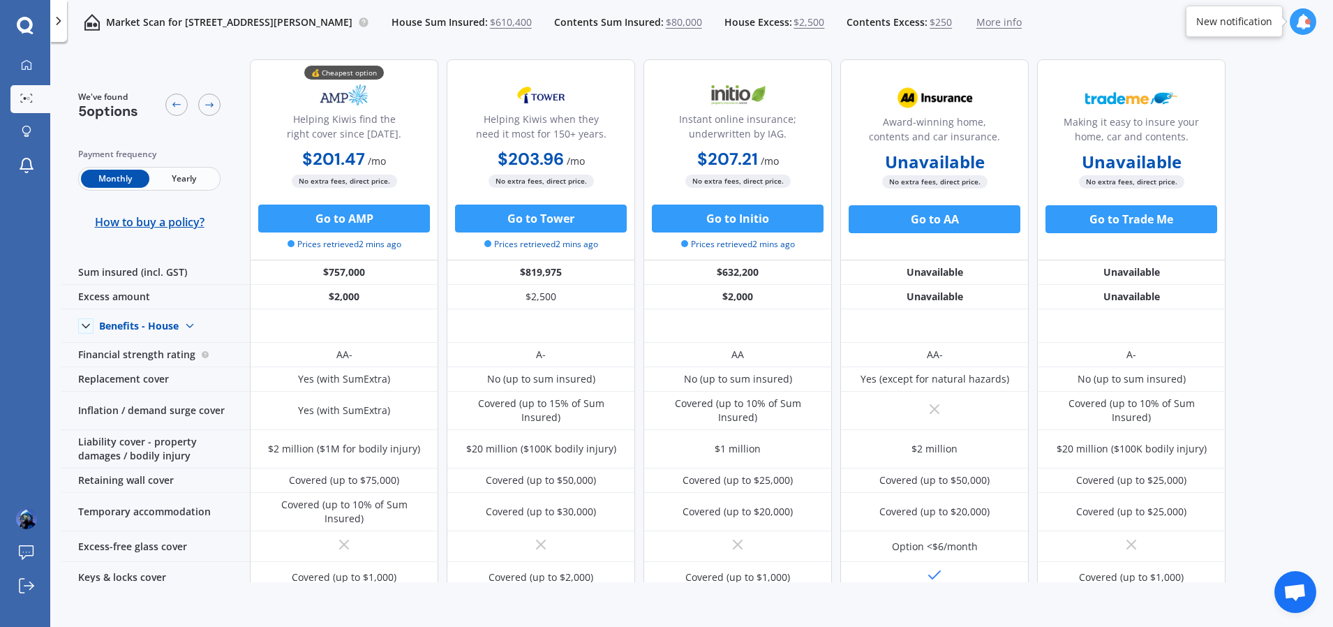
click at [1066, 269] on div "We've found 5 options Payment frequency Monthly Yearly How to buy a policy? 💰 C…" at bounding box center [697, 315] width 1272 height 534
click at [184, 178] on span "Yearly" at bounding box center [183, 179] width 68 height 18
click at [1066, 214] on div "We've found 5 options Payment frequency Monthly Yearly How to buy a policy? 💰 C…" at bounding box center [697, 315] width 1272 height 534
click at [200, 51] on div "We've found 5 options Payment frequency Monthly Yearly How to buy a policy? 💰 C…" at bounding box center [643, 571] width 1164 height 1046
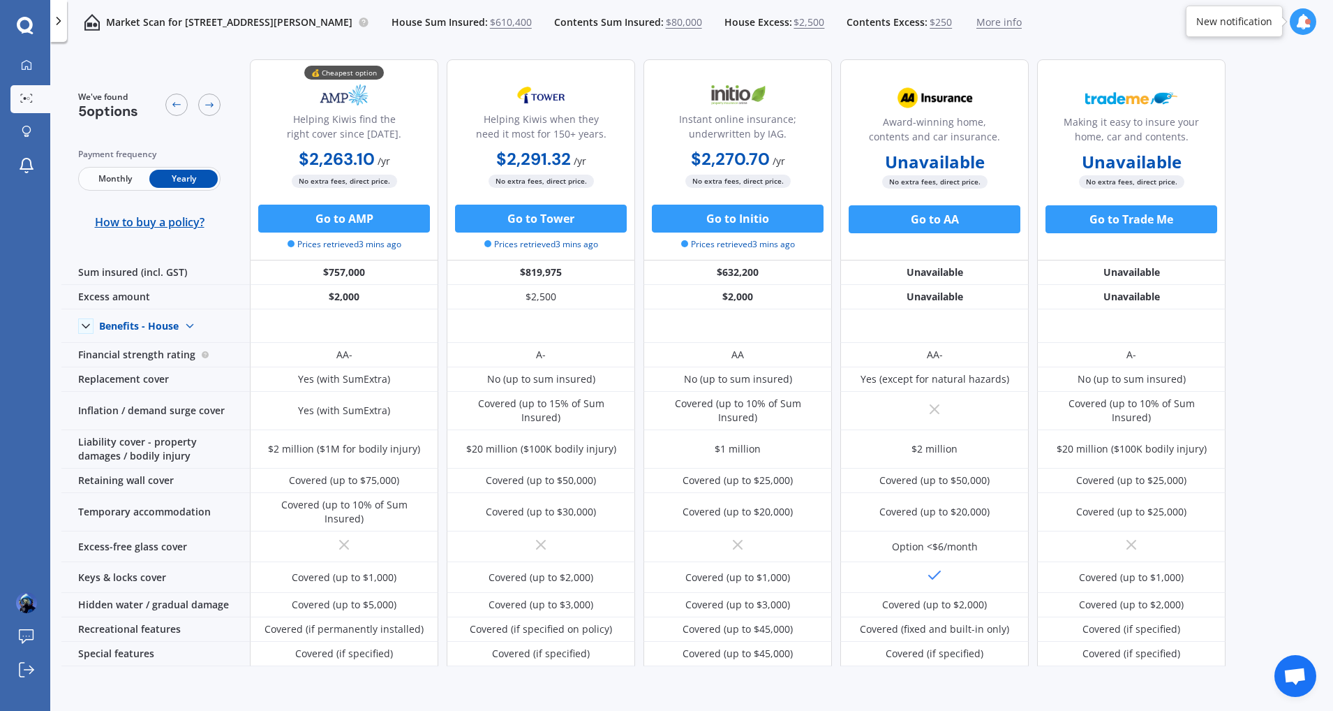
click at [1066, 156] on div "We've found 5 options Payment frequency Monthly Yearly How to buy a policy? 💰 C…" at bounding box center [697, 357] width 1272 height 618
click at [1066, 168] on div "We've found 5 options Payment frequency Monthly Yearly How to buy a policy? 💰 C…" at bounding box center [697, 357] width 1272 height 618
click at [1066, 131] on div "We've found 5 options Payment frequency Monthly Yearly How to buy a policy? 💰 C…" at bounding box center [697, 357] width 1272 height 618
